Goal: Transaction & Acquisition: Purchase product/service

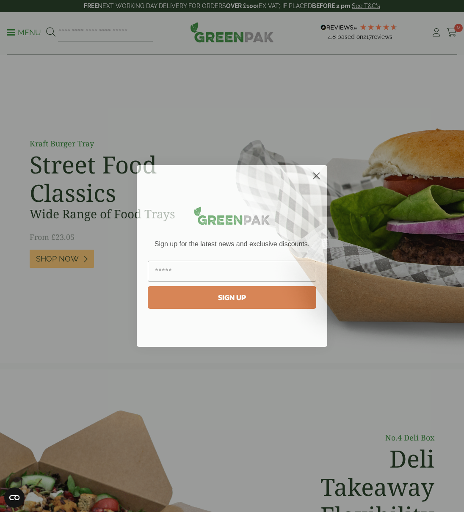
click at [324, 173] on form "Sign up for the latest news and exclusive discounts. SIGN UP ******" at bounding box center [232, 256] width 190 height 182
click at [319, 173] on circle "Close dialog" at bounding box center [316, 176] width 14 height 14
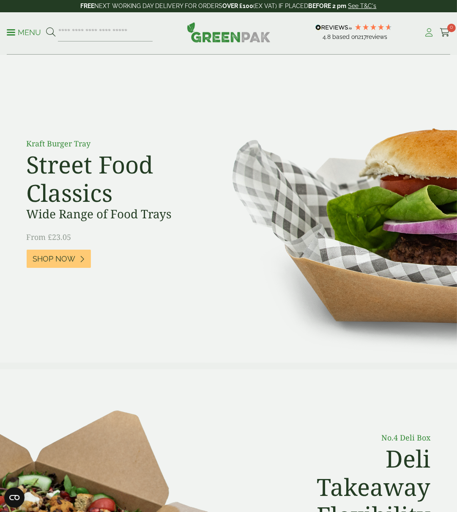
click at [425, 27] on link "My Account" at bounding box center [429, 32] width 11 height 13
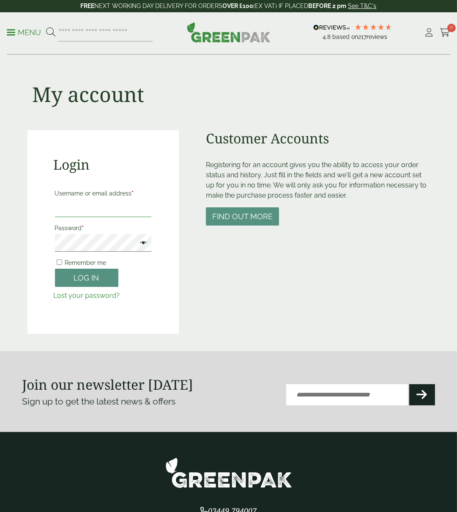
click at [134, 212] on input "Username or email address *" at bounding box center [103, 208] width 97 height 18
type input "****"
click at [107, 276] on button "Log in" at bounding box center [86, 278] width 63 height 18
click at [96, 287] on p "Remember me Log in" at bounding box center [103, 271] width 99 height 33
click at [103, 280] on button "Log in" at bounding box center [86, 278] width 63 height 18
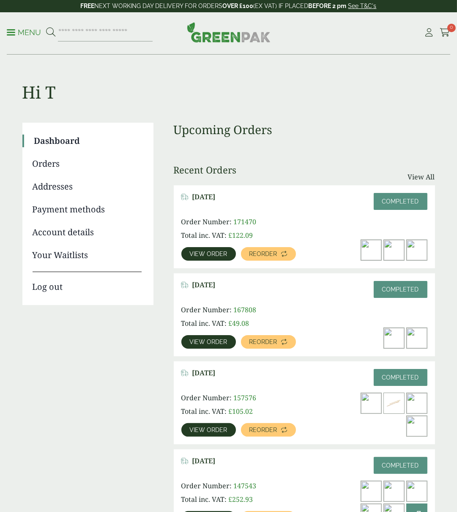
click at [102, 266] on ul "Dashboard Orders Addresses Payment methods Account details Your Waitlists Log o…" at bounding box center [87, 214] width 131 height 182
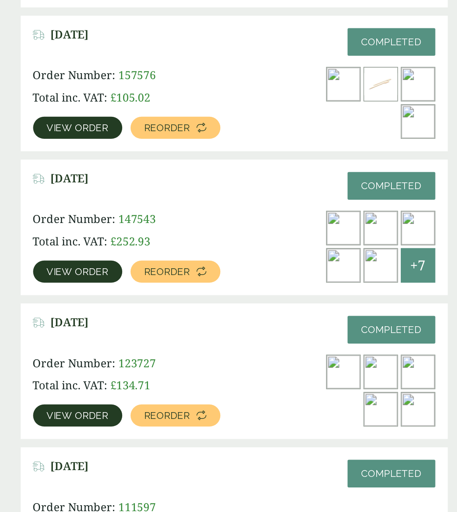
scroll to position [155, 0]
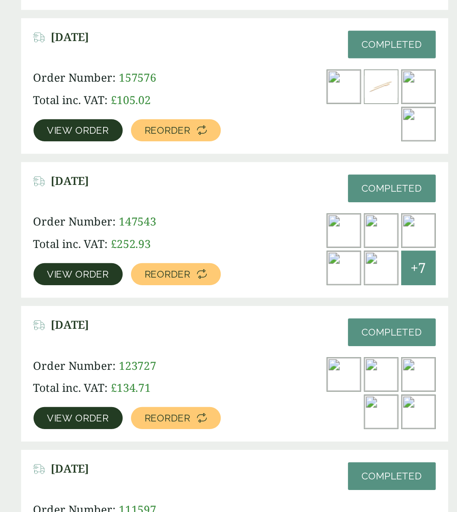
click at [228, 365] on link "View order" at bounding box center [208, 363] width 55 height 14
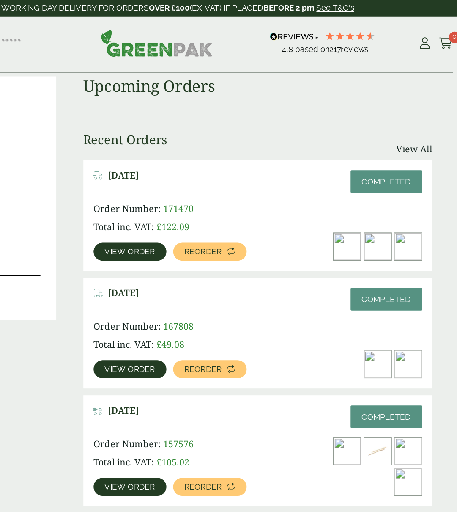
scroll to position [52, 0]
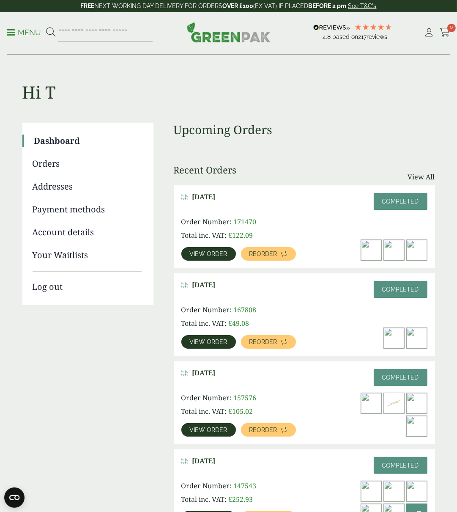
click at [234, 38] on img at bounding box center [229, 32] width 84 height 20
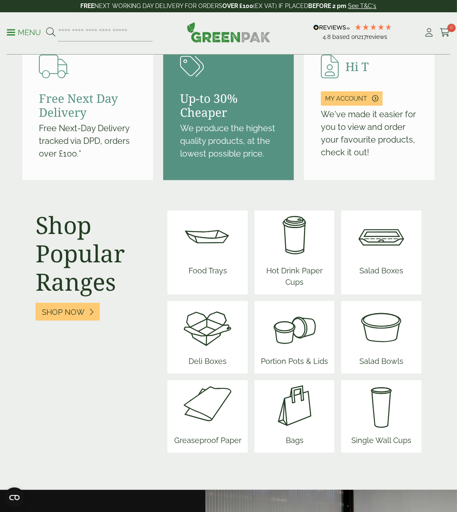
scroll to position [986, 0]
click at [348, 106] on link "My account" at bounding box center [352, 99] width 62 height 14
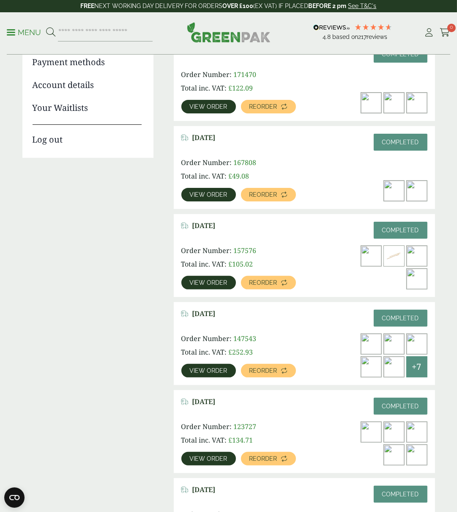
scroll to position [5, 0]
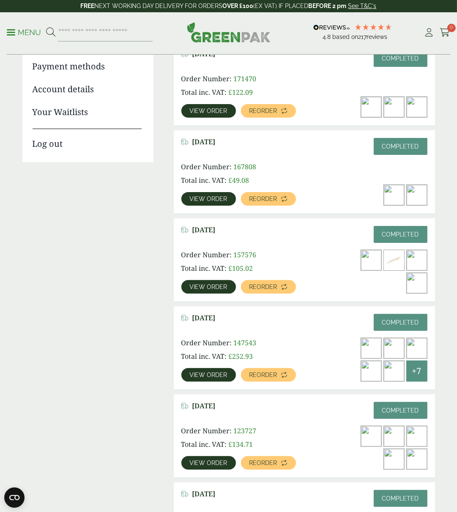
click at [354, 269] on div "Order Number: 157576 Total inc. VAT: £ 105.02 View order Reorder" at bounding box center [304, 272] width 246 height 44
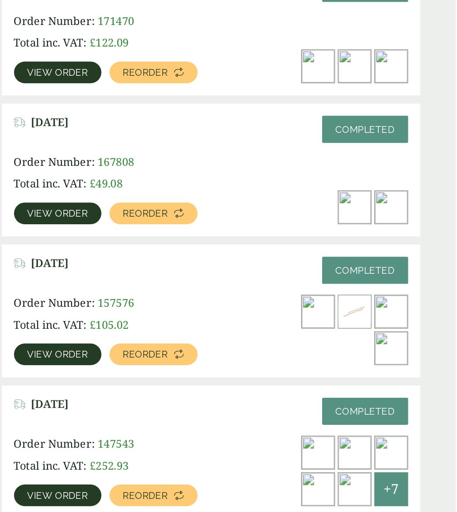
scroll to position [143, 0]
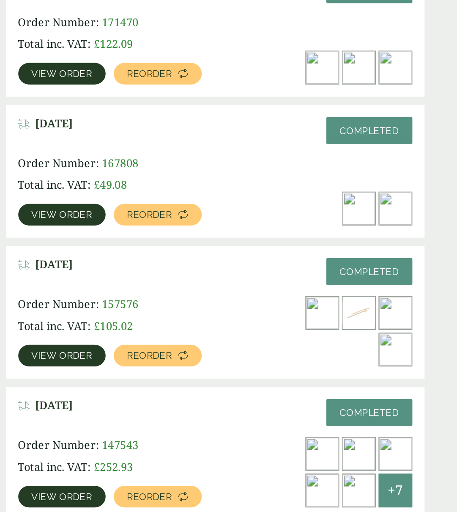
click at [399, 263] on img at bounding box center [394, 260] width 20 height 20
click at [228, 288] on link "View order" at bounding box center [208, 287] width 55 height 14
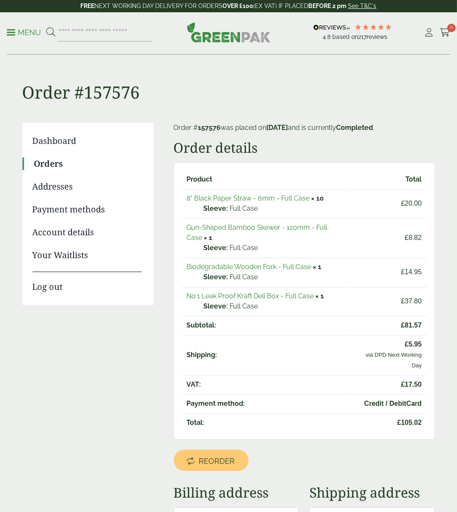
scroll to position [4, 0]
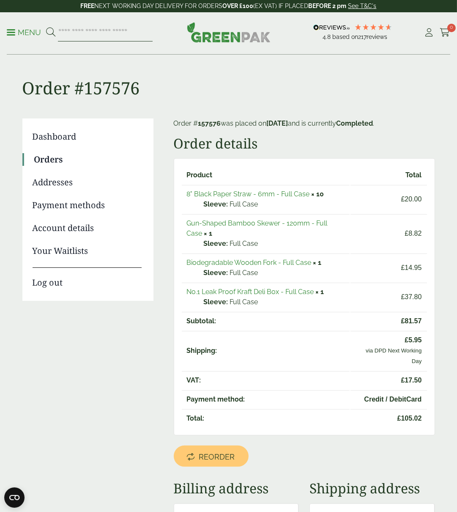
click at [115, 34] on input "search" at bounding box center [105, 33] width 95 height 18
type input "******"
click at [46, 27] on button at bounding box center [50, 32] width 9 height 11
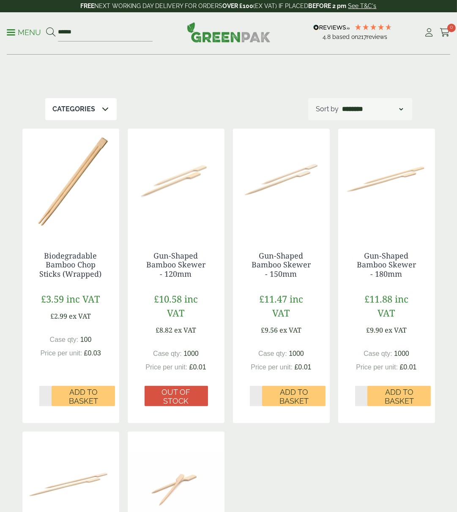
scroll to position [66, 0]
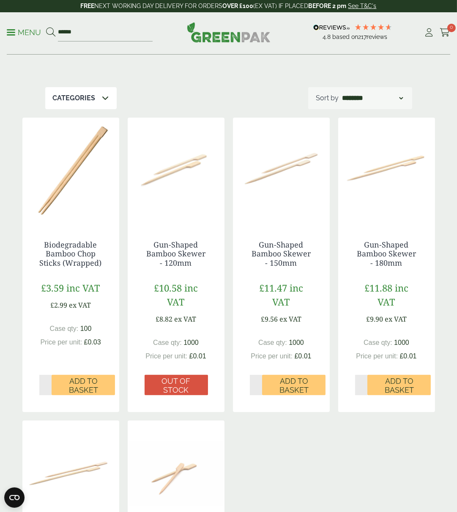
click at [376, 107] on div "**********" at bounding box center [360, 98] width 104 height 22
click at [395, 100] on select "**********" at bounding box center [372, 98] width 64 height 10
select select "*********"
click at [340, 93] on select "**********" at bounding box center [372, 98] width 64 height 10
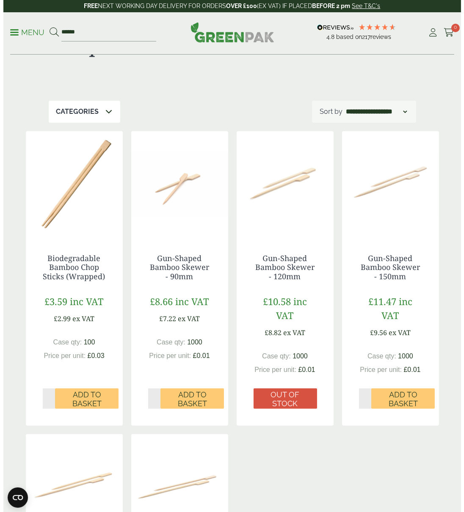
scroll to position [53, 0]
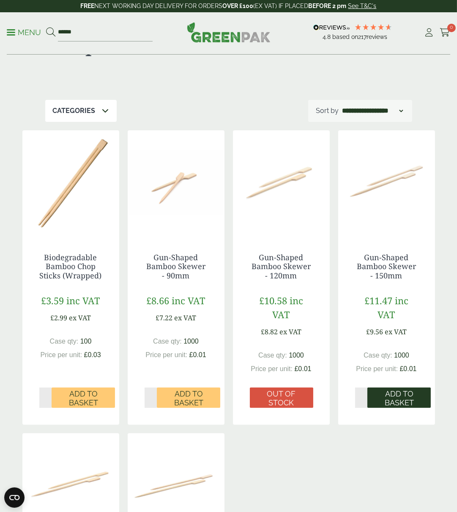
click at [411, 399] on span "Add to Basket" at bounding box center [399, 398] width 52 height 18
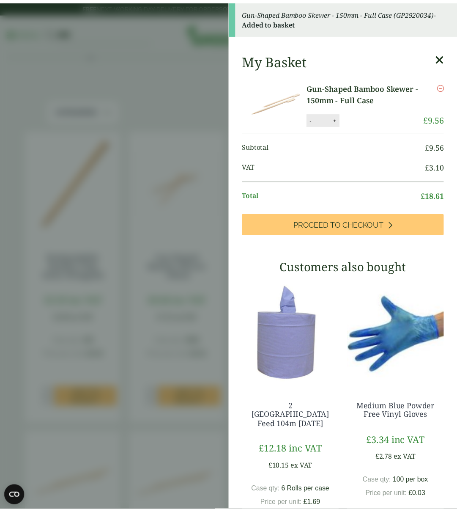
scroll to position [1, 0]
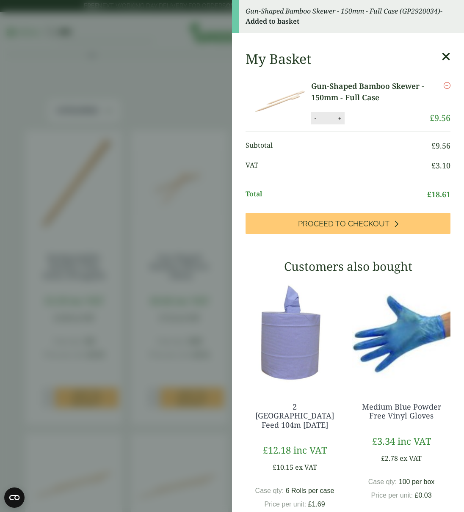
click at [441, 58] on icon at bounding box center [445, 57] width 9 height 12
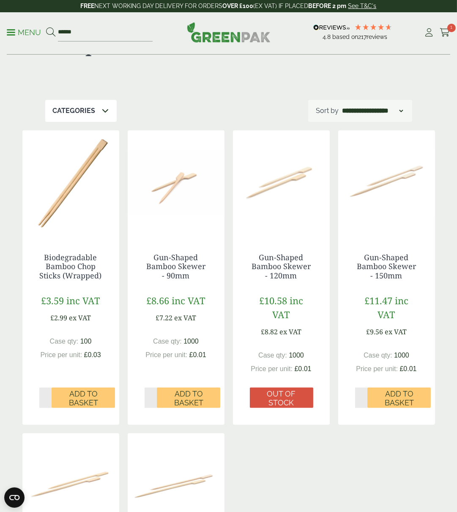
scroll to position [0, 0]
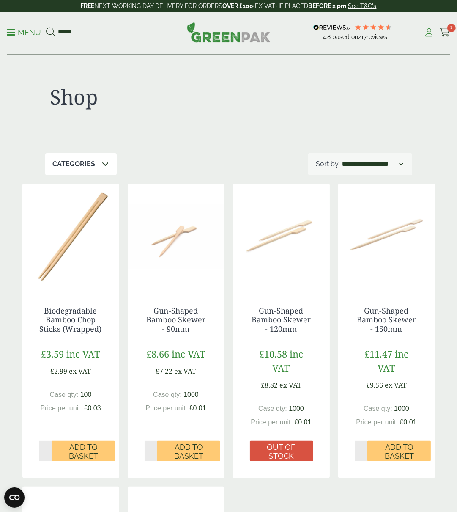
click at [426, 32] on icon at bounding box center [429, 32] width 11 height 8
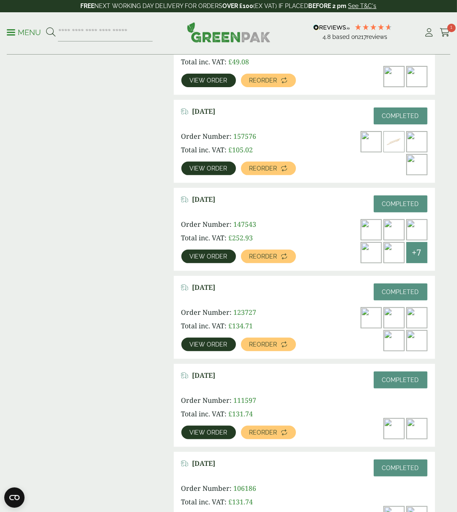
scroll to position [279, 0]
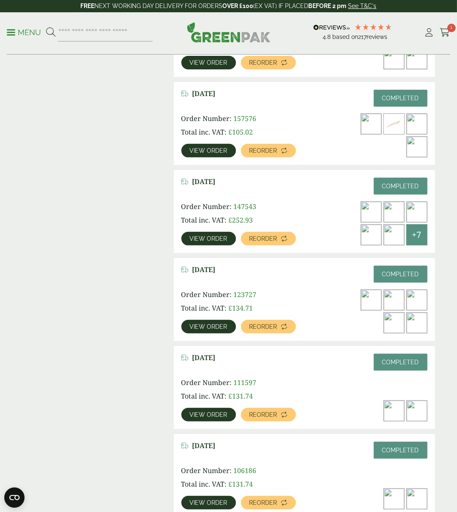
click at [219, 237] on span "View order" at bounding box center [209, 239] width 38 height 6
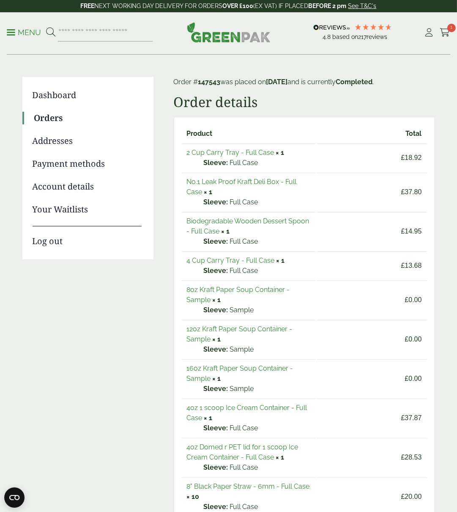
scroll to position [45, 0]
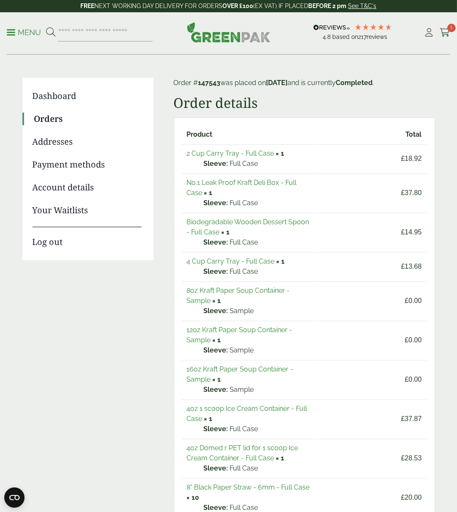
click at [53, 117] on link "Orders" at bounding box center [87, 118] width 107 height 13
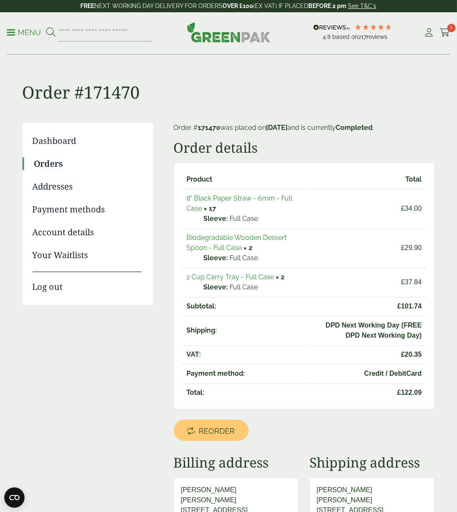
click at [243, 270] on td "2 Cup Carry Tray - Full Case × 2 Sleeve: Full Case" at bounding box center [243, 282] width 123 height 28
click at [52, 144] on link "Dashboard" at bounding box center [87, 140] width 109 height 13
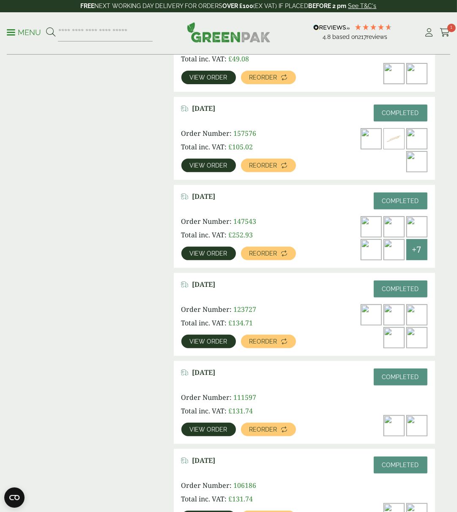
scroll to position [265, 0]
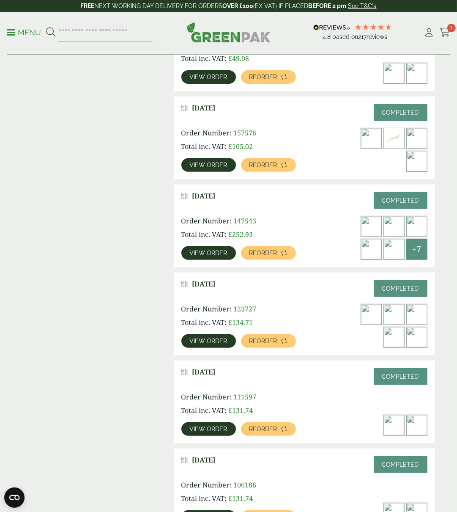
click at [376, 318] on img at bounding box center [371, 314] width 20 height 20
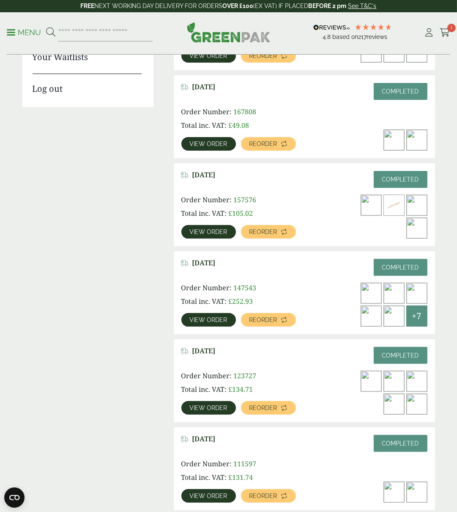
scroll to position [196, 0]
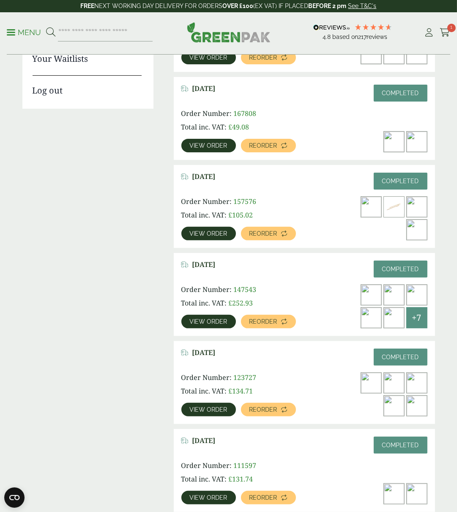
click at [218, 322] on span "View order" at bounding box center [209, 321] width 38 height 6
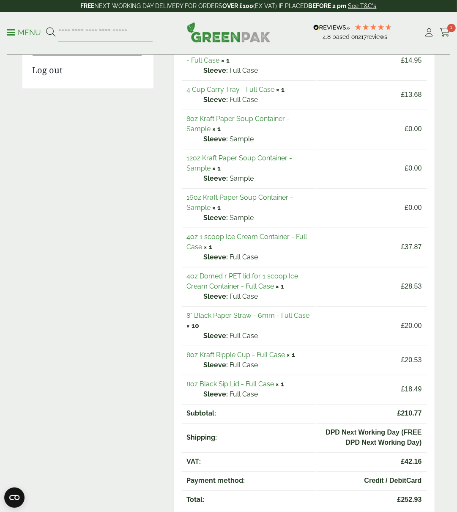
scroll to position [225, 0]
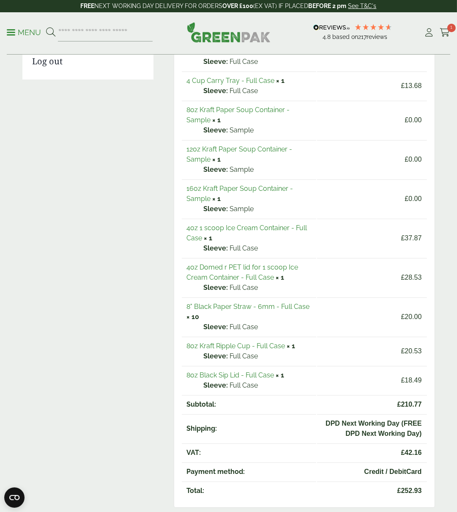
click at [225, 266] on link "4oz Domed r PET lid for 1 scoop Ice Cream Container - Full Case" at bounding box center [243, 272] width 112 height 18
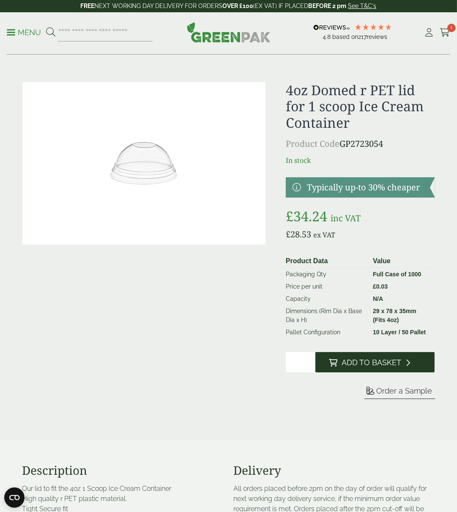
click at [370, 358] on span "Add to Basket" at bounding box center [372, 362] width 60 height 9
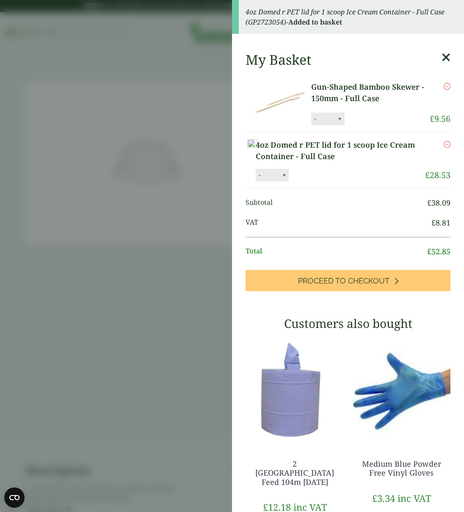
click at [441, 61] on icon at bounding box center [445, 58] width 9 height 12
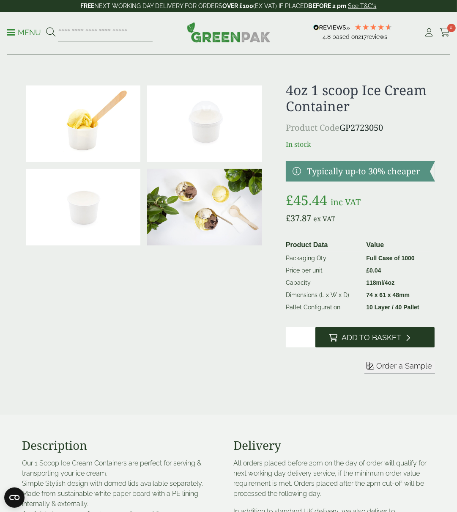
click at [383, 343] on button "Add to Basket" at bounding box center [374, 337] width 119 height 20
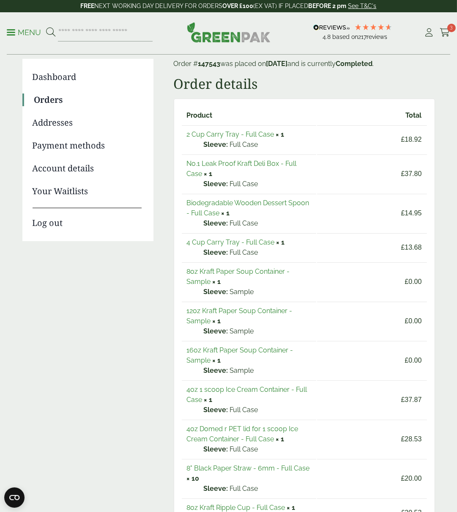
scroll to position [60, 0]
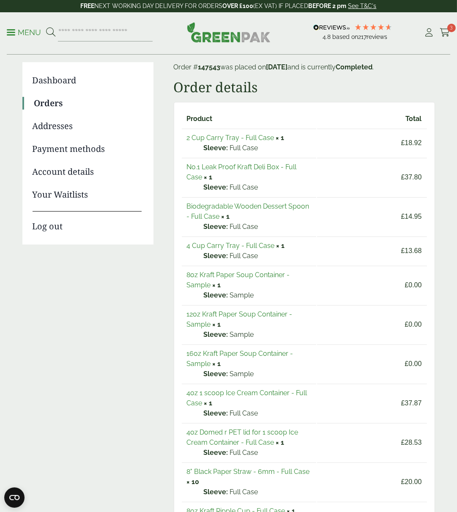
click at [59, 101] on link "Orders" at bounding box center [87, 103] width 107 height 13
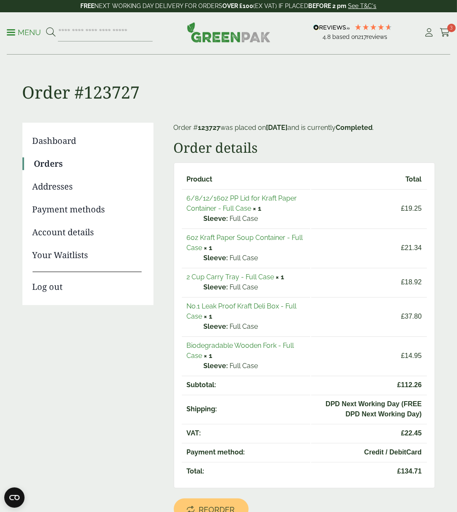
click at [250, 198] on link "6/8/12/16oz PP Lid for Kraft Paper Container - Full Case" at bounding box center [242, 203] width 110 height 18
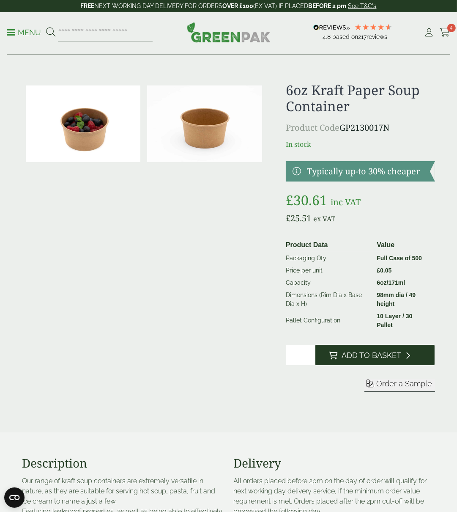
click at [373, 351] on span "Add to Basket" at bounding box center [372, 355] width 60 height 9
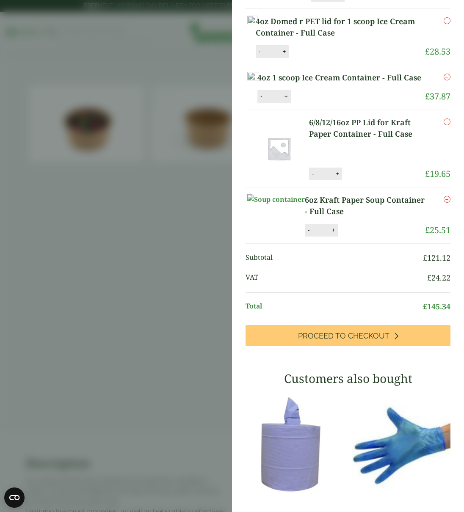
scroll to position [80, 0]
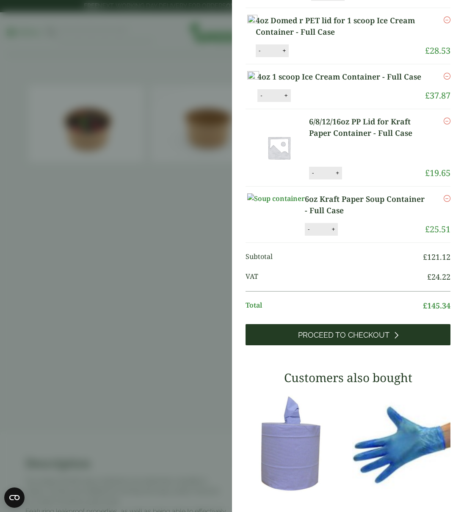
click at [359, 340] on span "Proceed to Checkout" at bounding box center [343, 334] width 91 height 9
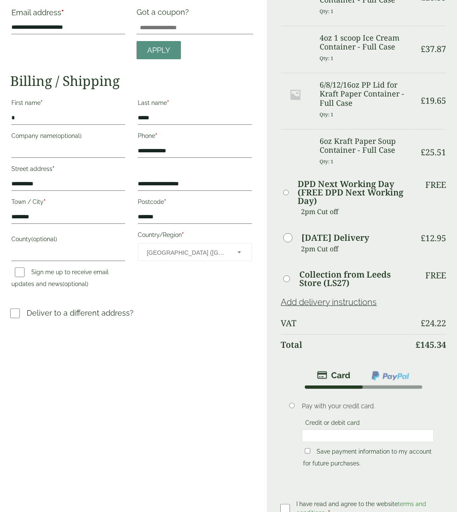
scroll to position [247, 0]
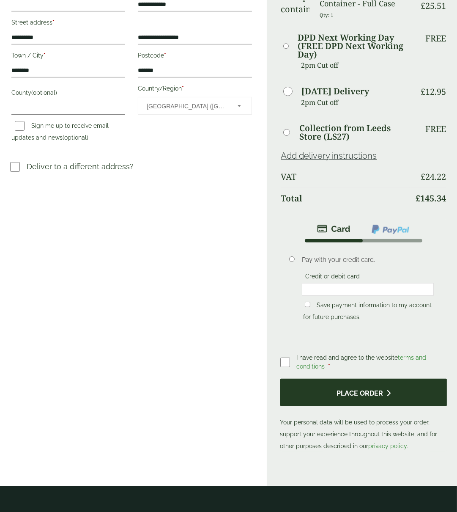
click at [363, 387] on button "Place order" at bounding box center [363, 392] width 167 height 27
